Goal: Task Accomplishment & Management: Manage account settings

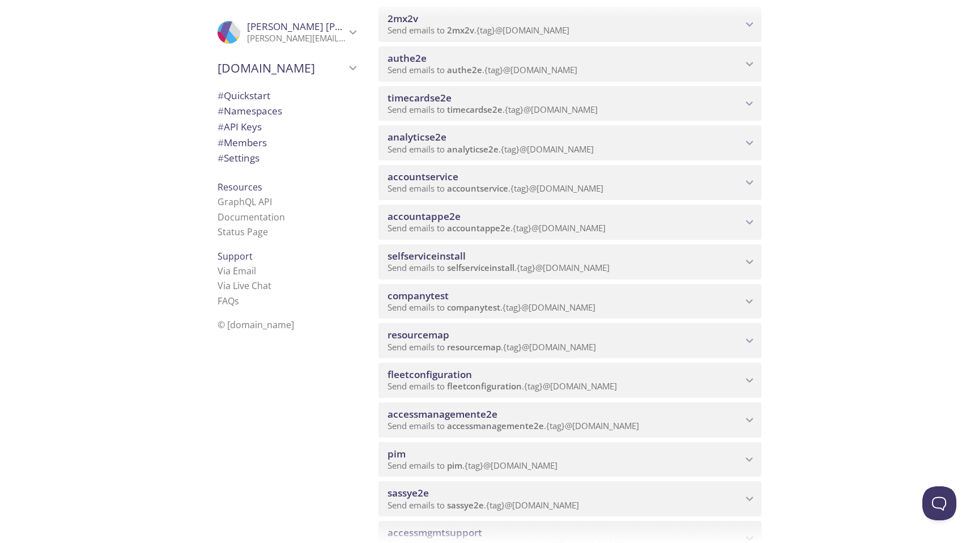
scroll to position [174, 0]
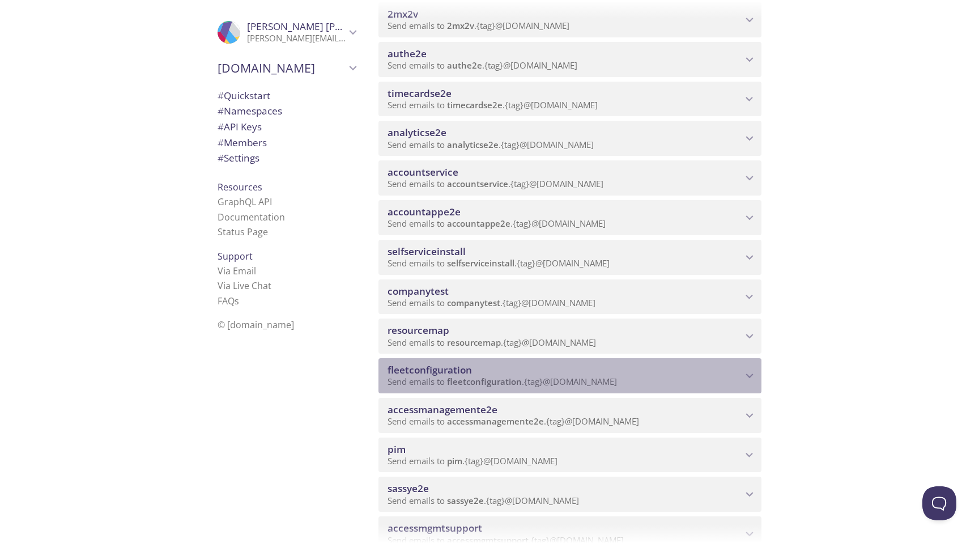
click at [754, 379] on icon "fleetconfiguration namespace" at bounding box center [750, 375] width 15 height 15
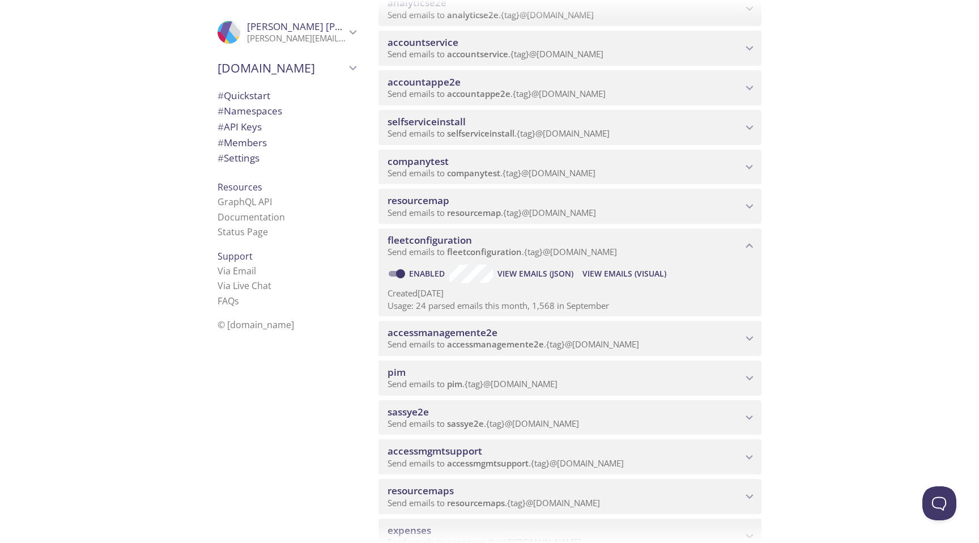
scroll to position [305, 0]
click at [618, 267] on span "View Emails (Visual)" at bounding box center [625, 273] width 84 height 14
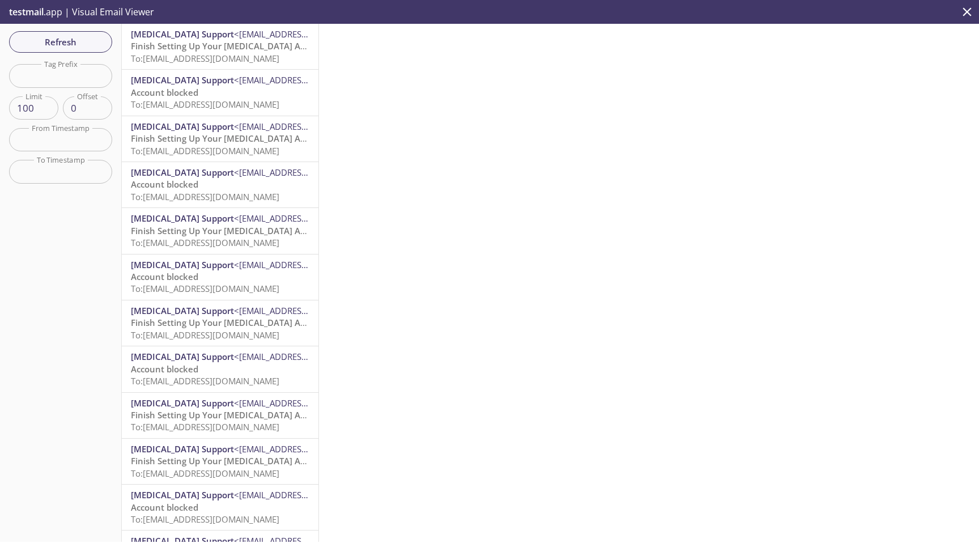
scroll to position [1, 0]
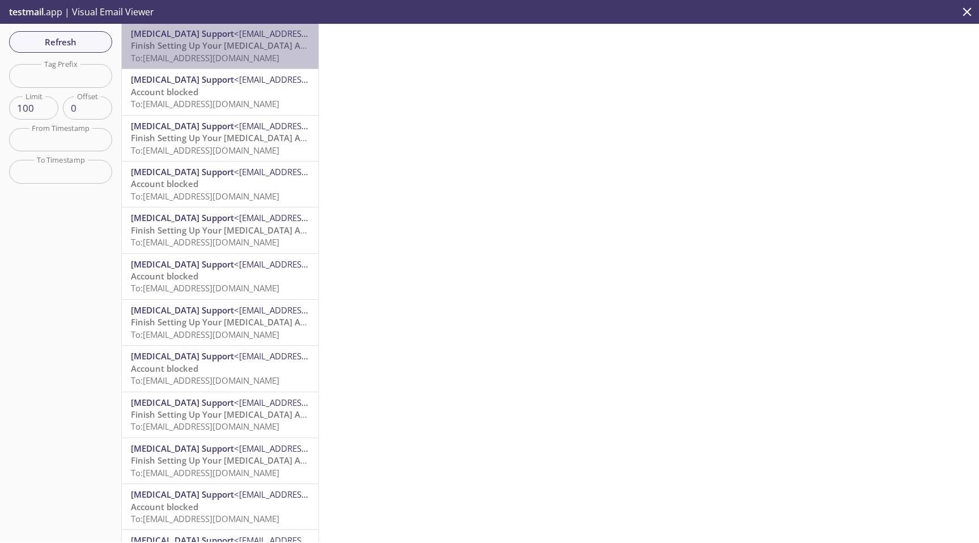
click at [235, 53] on span "To: [EMAIL_ADDRESS][DOMAIN_NAME]" at bounding box center [205, 57] width 149 height 11
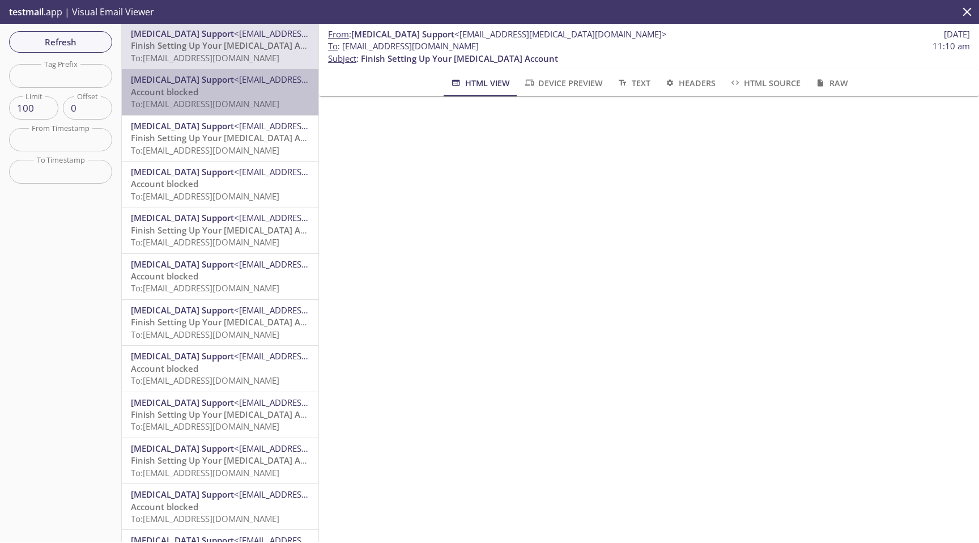
click at [172, 99] on span "To: [EMAIL_ADDRESS][DOMAIN_NAME]" at bounding box center [205, 103] width 149 height 11
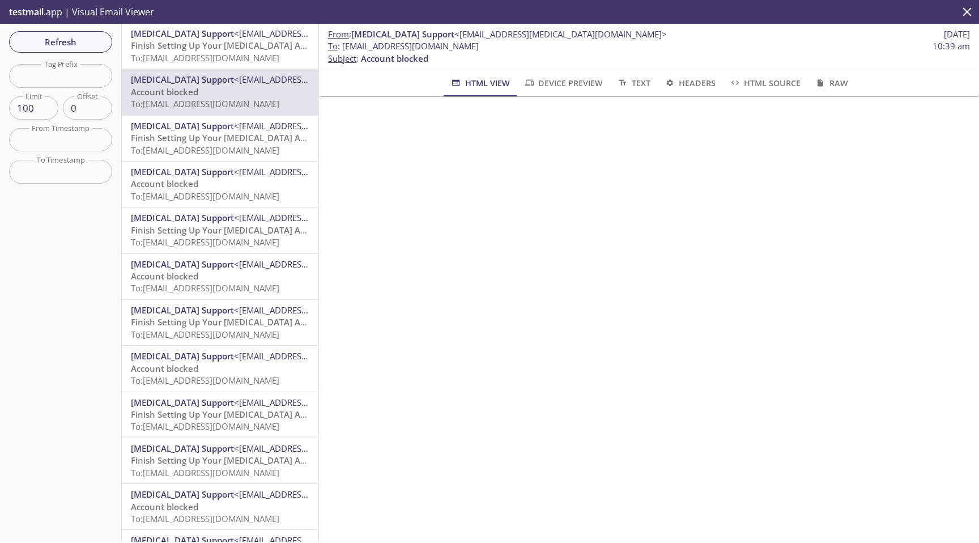
click at [26, 6] on span "testmail" at bounding box center [26, 12] width 35 height 12
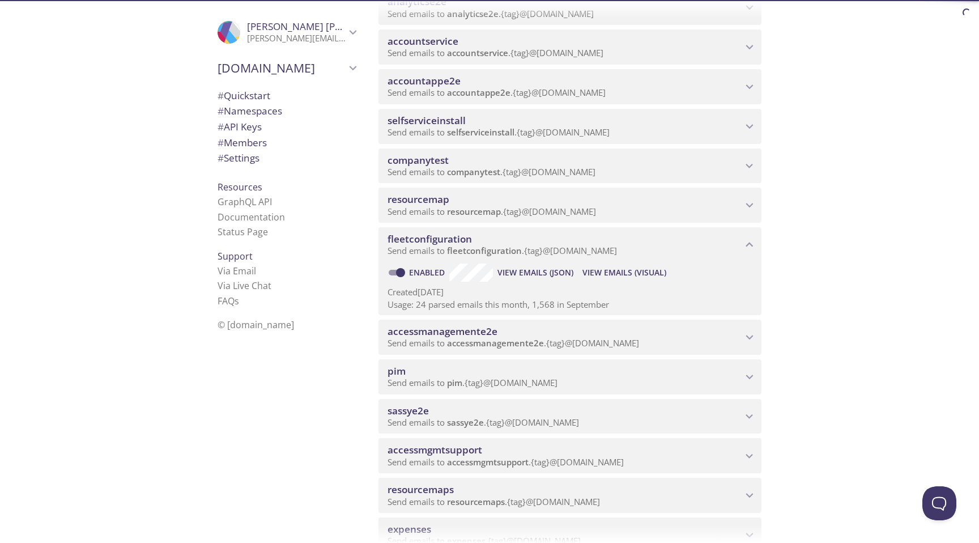
click at [264, 147] on span "# Members" at bounding box center [242, 142] width 49 height 13
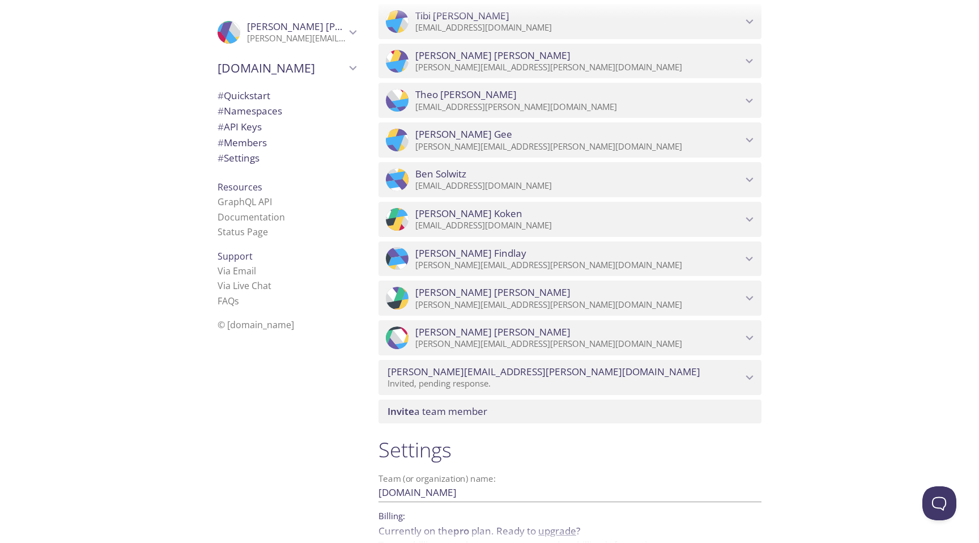
scroll to position [2076, 0]
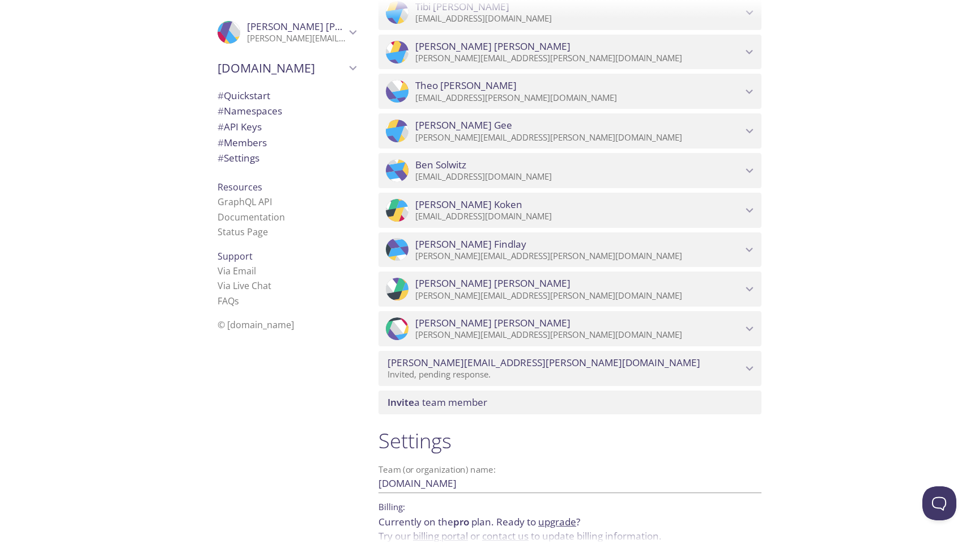
click at [473, 398] on span "Invite a team member" at bounding box center [438, 402] width 100 height 13
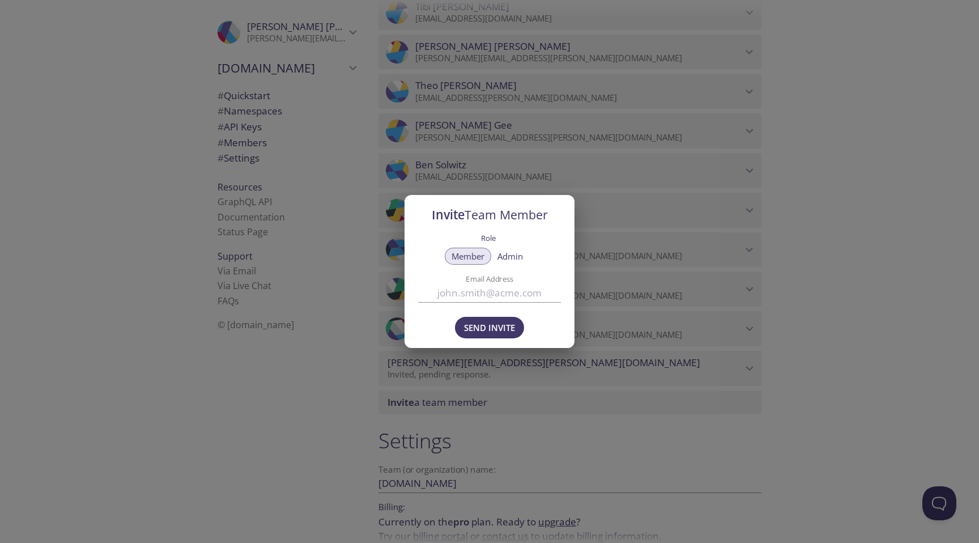
click at [500, 282] on label "Email Address" at bounding box center [489, 278] width 107 height 7
click at [500, 283] on input "Email Address" at bounding box center [489, 292] width 143 height 19
paste input "[EMAIL_ADDRESS][DOMAIN_NAME]"
type input "[EMAIL_ADDRESS][DOMAIN_NAME]"
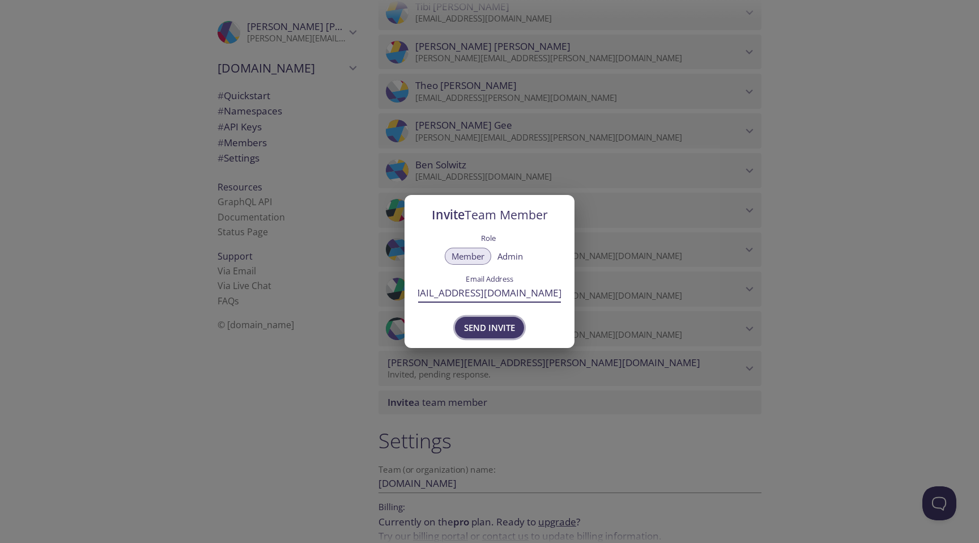
scroll to position [0, 0]
click at [501, 322] on span "Send Invite" at bounding box center [489, 327] width 51 height 15
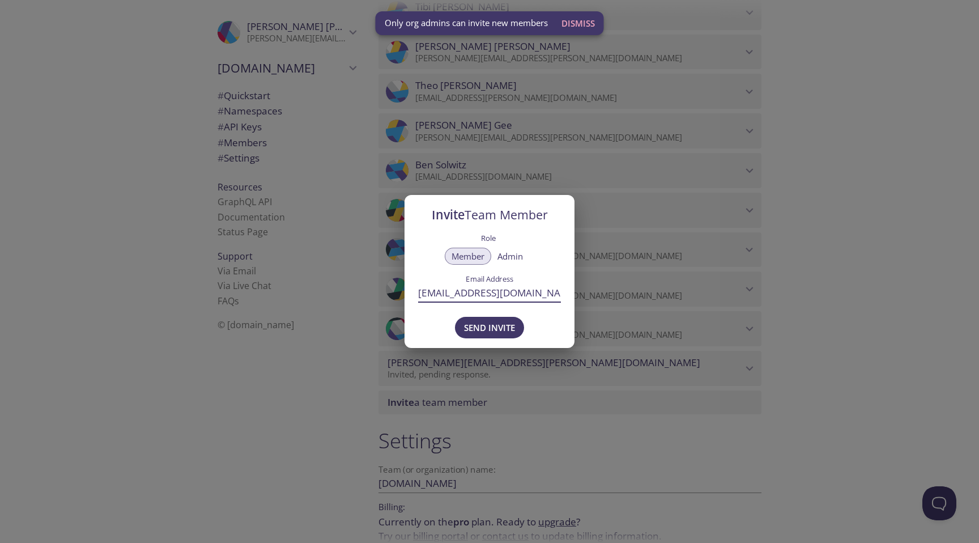
click at [513, 295] on input "[EMAIL_ADDRESS][DOMAIN_NAME]" at bounding box center [489, 292] width 143 height 19
click at [764, 244] on div "Invite Team Member Role Member Admin Email Address [EMAIL_ADDRESS][DOMAIN_NAME]…" at bounding box center [489, 271] width 979 height 543
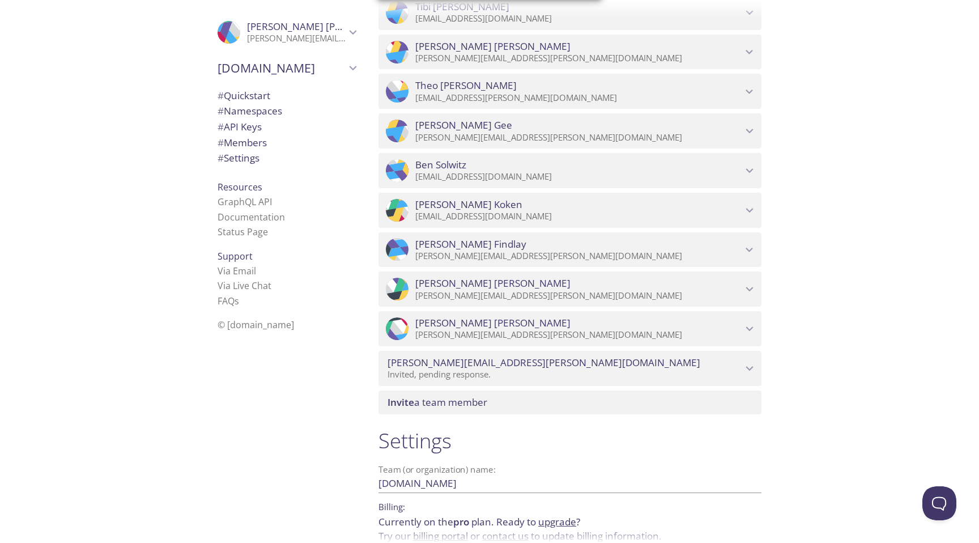
click at [764, 226] on div "Quickstart Send a test email to [EMAIL_ADDRESS][DOMAIN_NAME] and then click her…" at bounding box center [675, 271] width 610 height 543
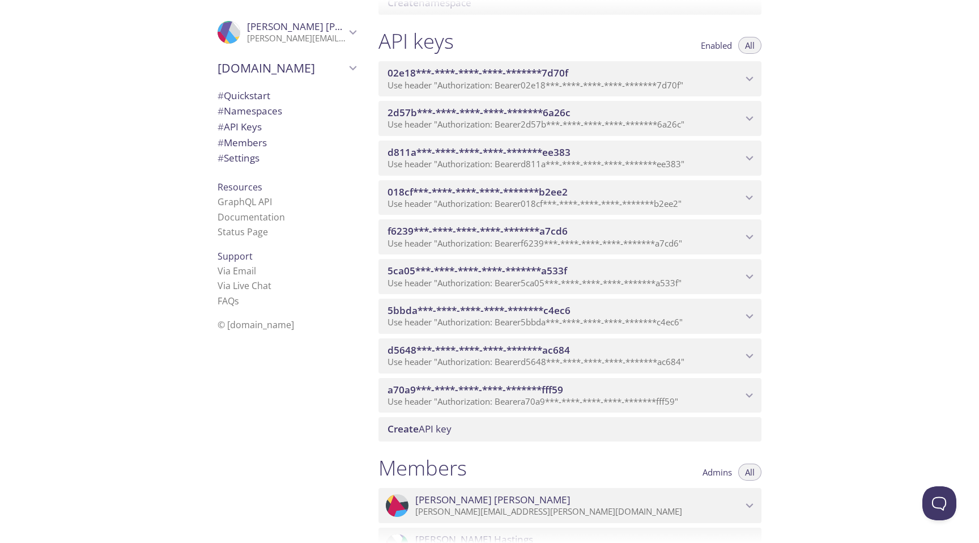
scroll to position [869, 0]
click at [764, 175] on div "Quickstart Send a test email to [EMAIL_ADDRESS][DOMAIN_NAME] and then click her…" at bounding box center [675, 271] width 610 height 543
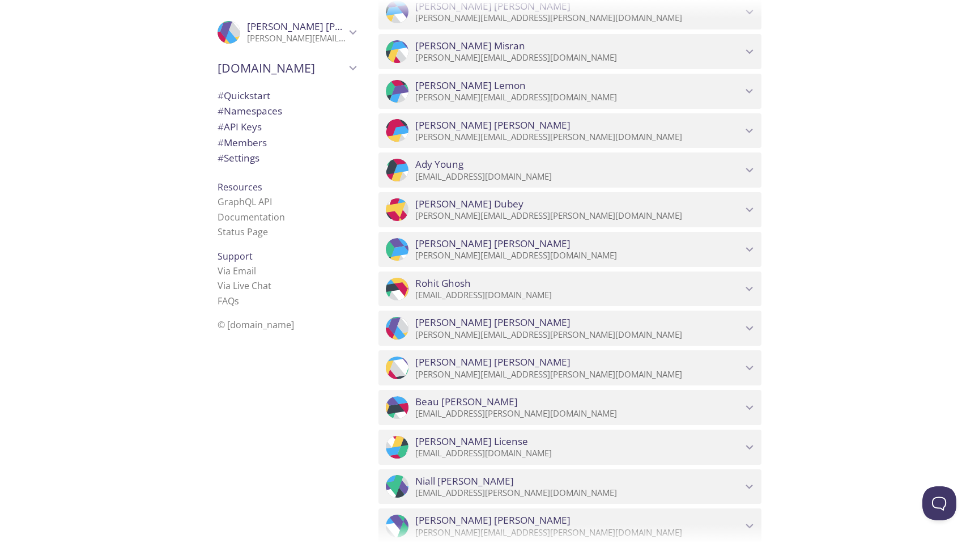
scroll to position [1482, 0]
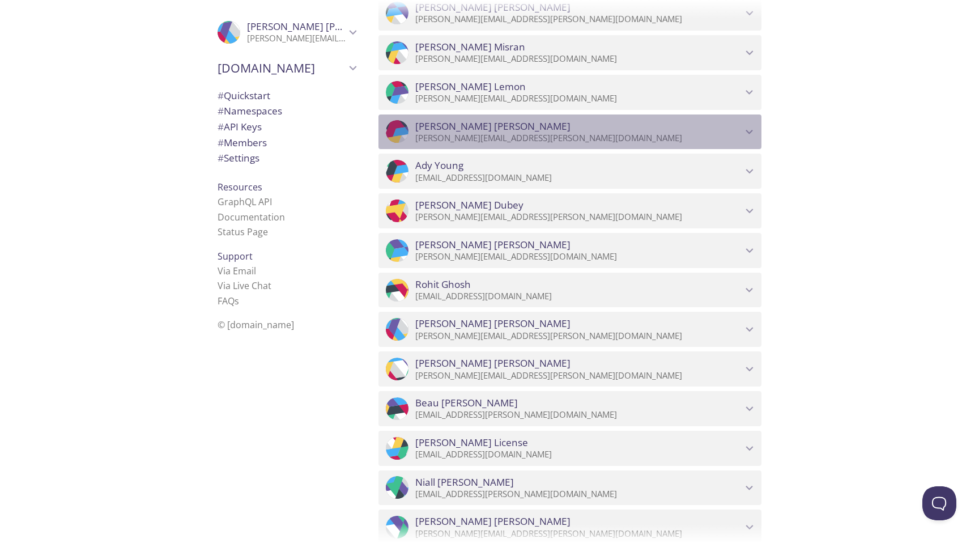
click at [748, 131] on icon "Michal Wasinski" at bounding box center [750, 132] width 7 height 5
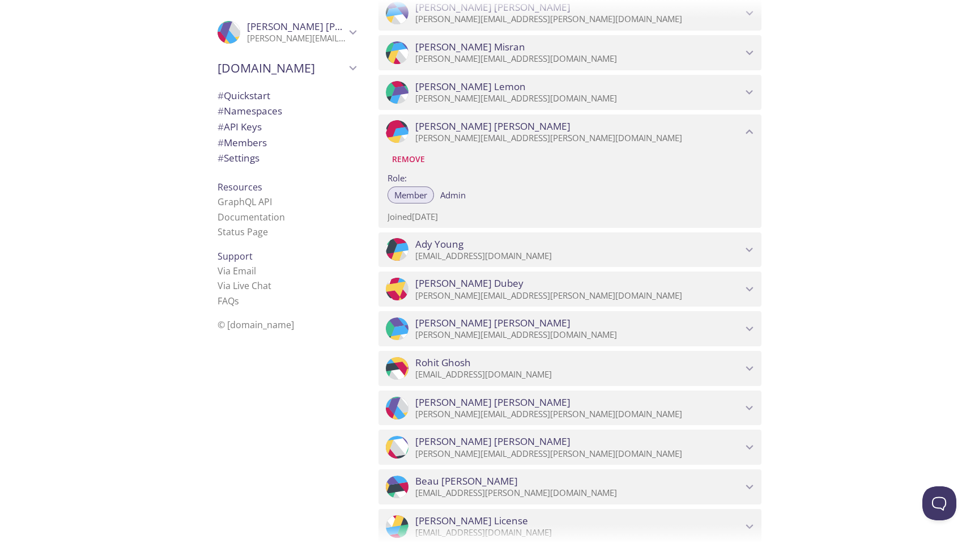
scroll to position [1475, 0]
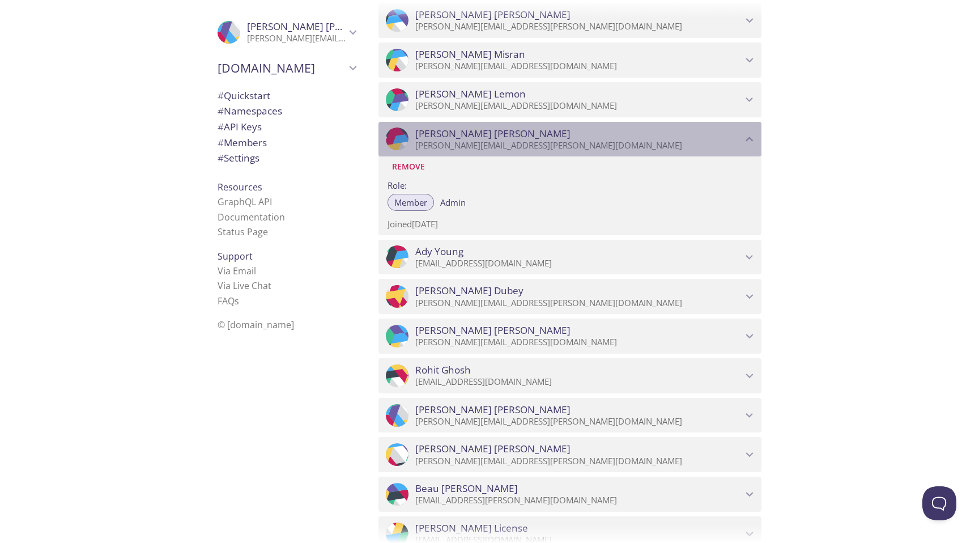
click at [753, 135] on icon "Michal Wasinski" at bounding box center [750, 139] width 15 height 15
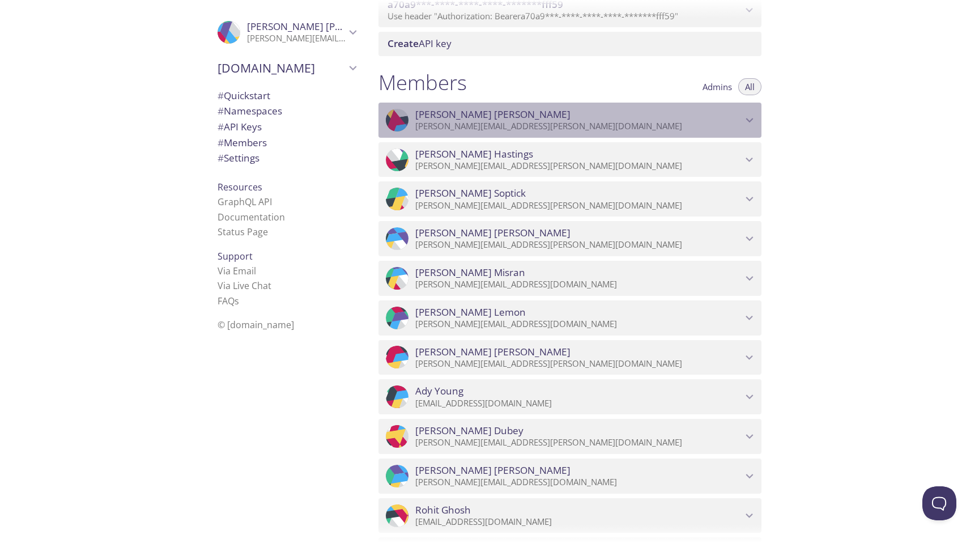
click at [749, 120] on icon "Benny O'Neill" at bounding box center [750, 120] width 7 height 5
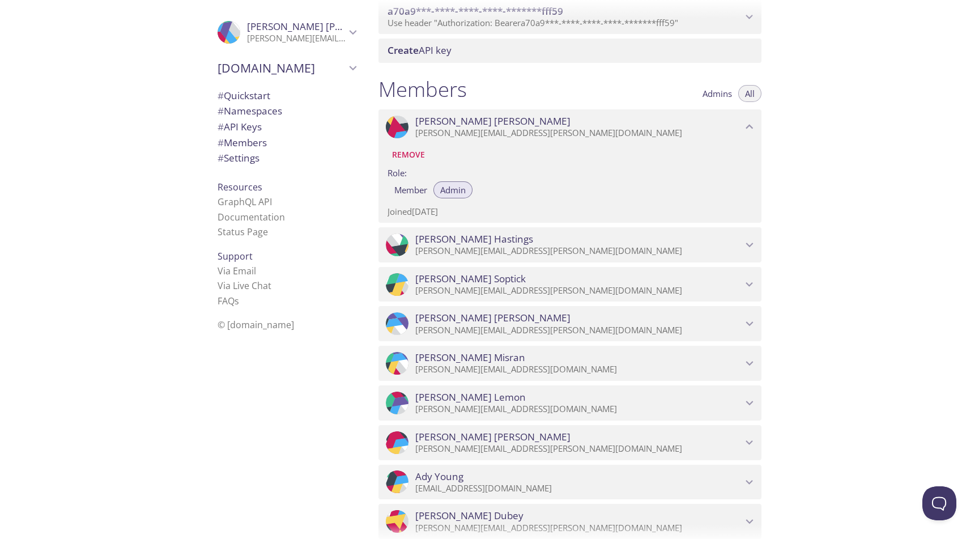
scroll to position [1247, 0]
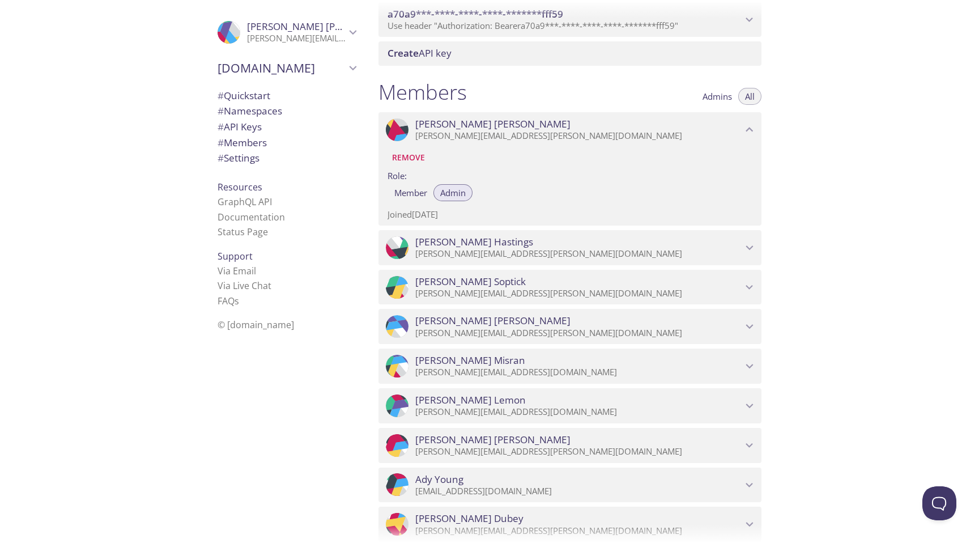
click at [764, 306] on div "Quickstart Send a test email to [EMAIL_ADDRESS][DOMAIN_NAME] and then click her…" at bounding box center [675, 271] width 610 height 543
click at [749, 245] on icon "Anthony Hastings" at bounding box center [750, 247] width 15 height 15
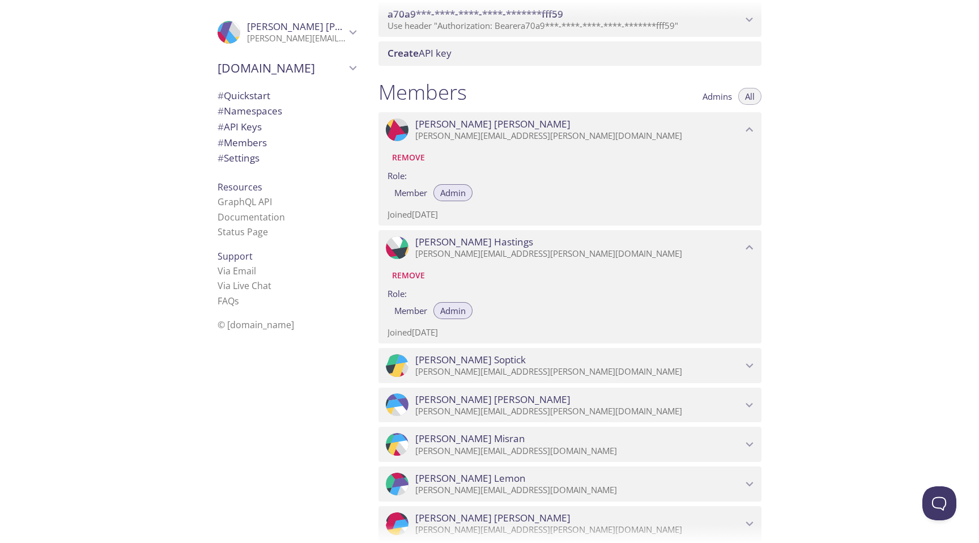
click at [746, 367] on icon "Shawna Soptick" at bounding box center [750, 365] width 15 height 15
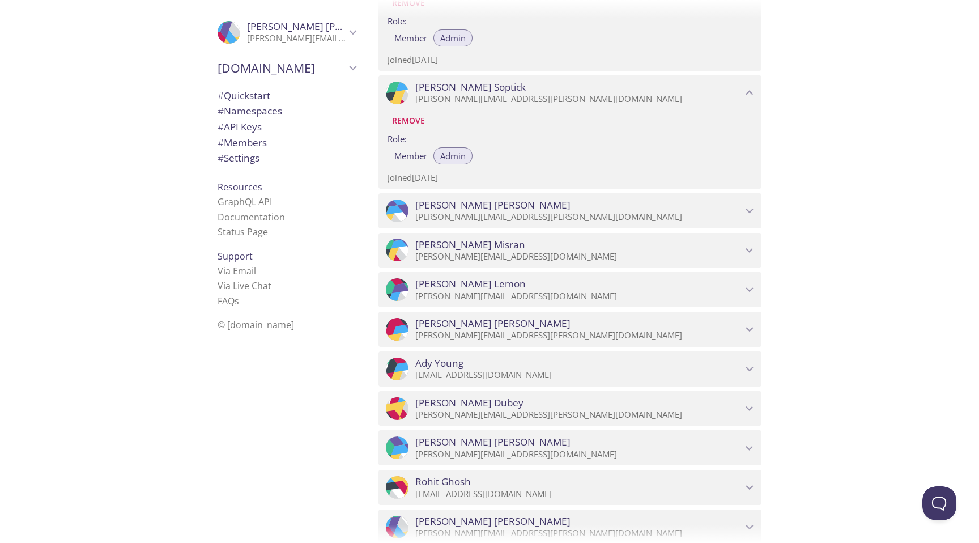
click at [753, 206] on icon "Matthew Cummings" at bounding box center [750, 210] width 15 height 15
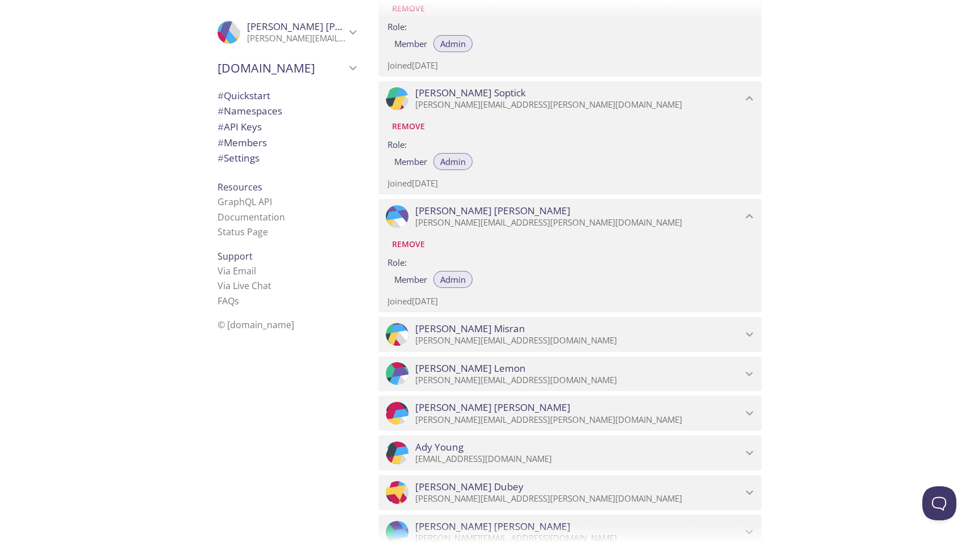
click at [757, 329] on div ".cls-1 { fill: #6d5ca8; } .cls-2 { fill: #3fc191; } .cls-3 { fill: #3b4752; } .…" at bounding box center [570, 334] width 383 height 35
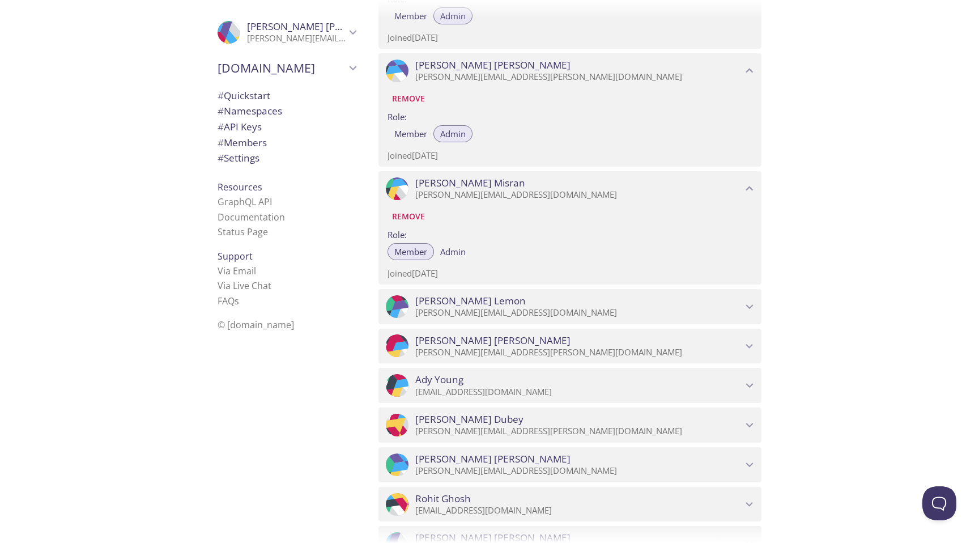
click at [742, 315] on p "[PERSON_NAME][EMAIL_ADDRESS][DOMAIN_NAME]" at bounding box center [578, 312] width 327 height 11
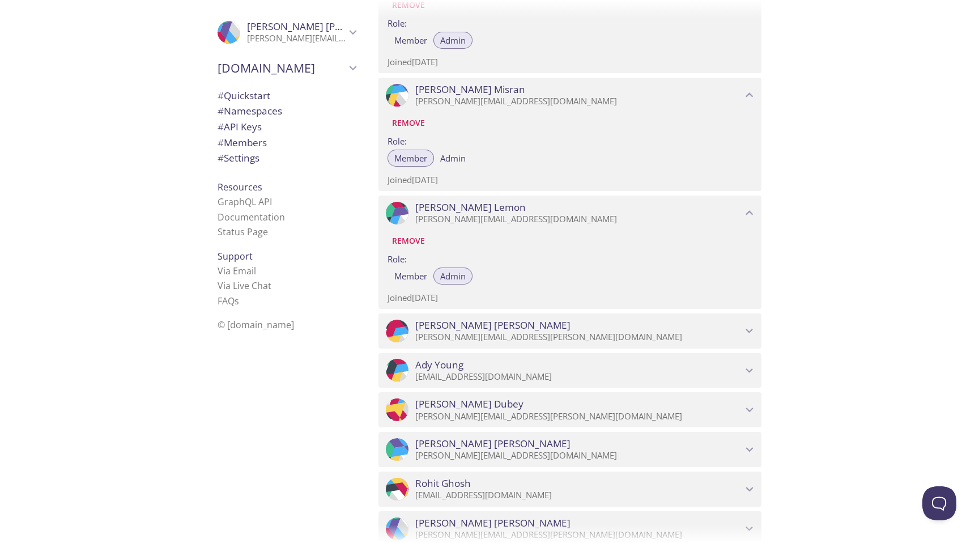
scroll to position [1757, 0]
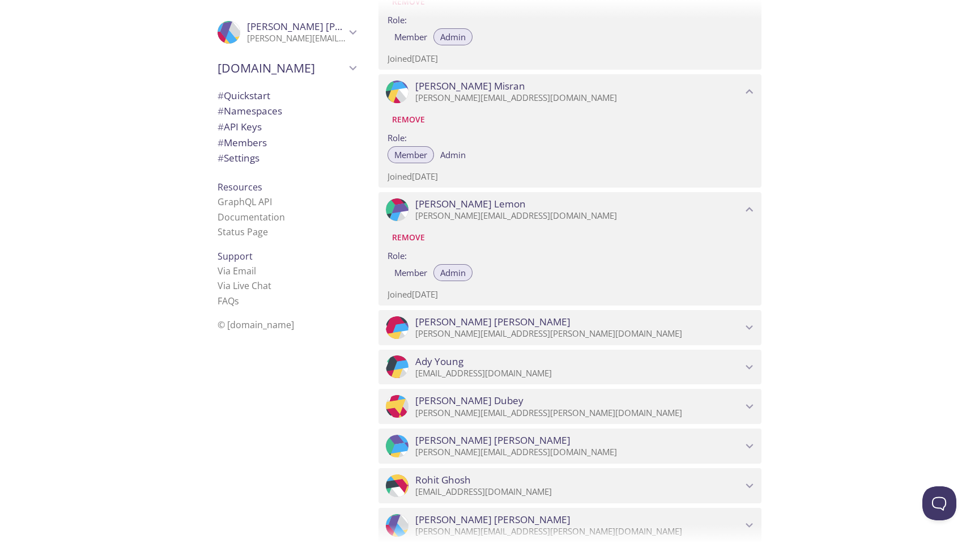
click at [741, 329] on p "[PERSON_NAME][EMAIL_ADDRESS][PERSON_NAME][DOMAIN_NAME]" at bounding box center [578, 333] width 327 height 11
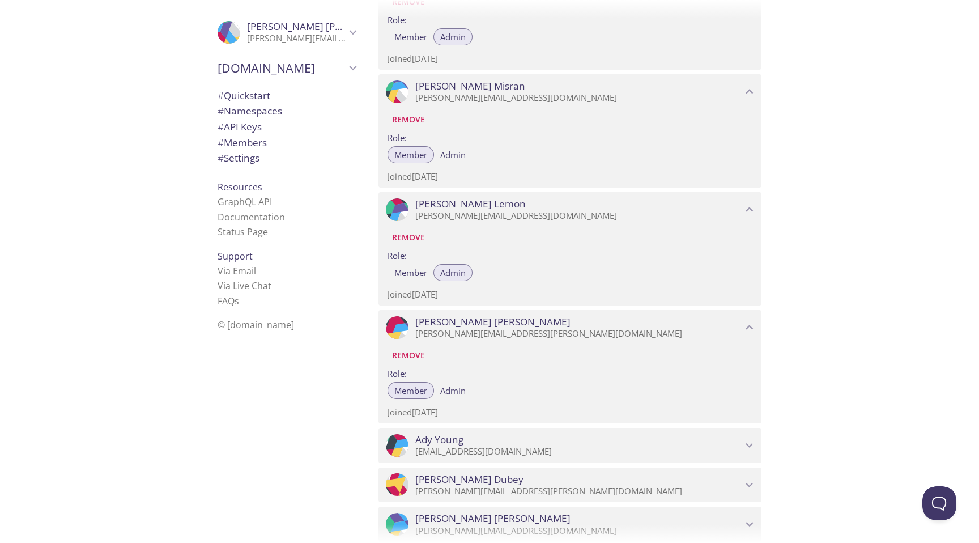
click at [764, 309] on div "Quickstart Send a test email to [EMAIL_ADDRESS][DOMAIN_NAME] and then click her…" at bounding box center [675, 271] width 610 height 543
